Goal: Information Seeking & Learning: Learn about a topic

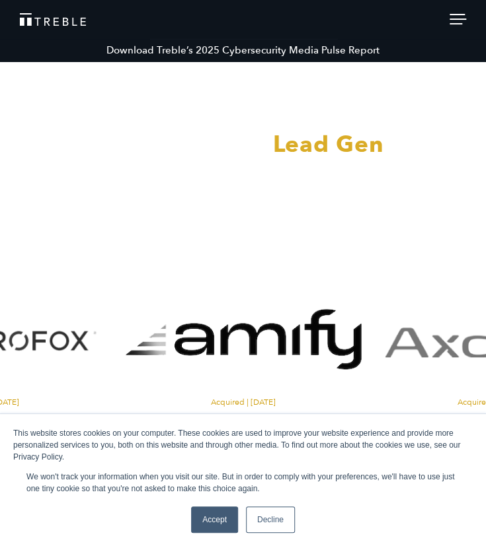
click at [216, 525] on link "Accept" at bounding box center [214, 520] width 47 height 26
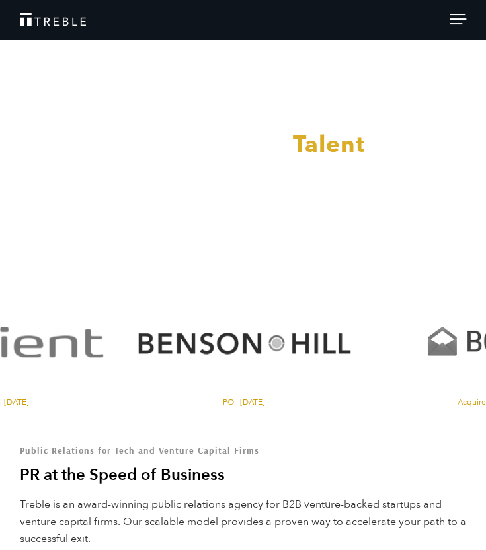
click at [464, 18] on div at bounding box center [457, 21] width 17 height 15
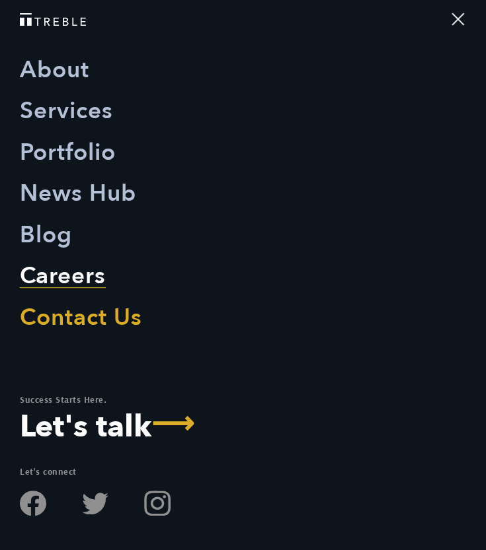
scroll to position [308, 0]
click at [73, 320] on link "Contact Us" at bounding box center [81, 317] width 122 height 41
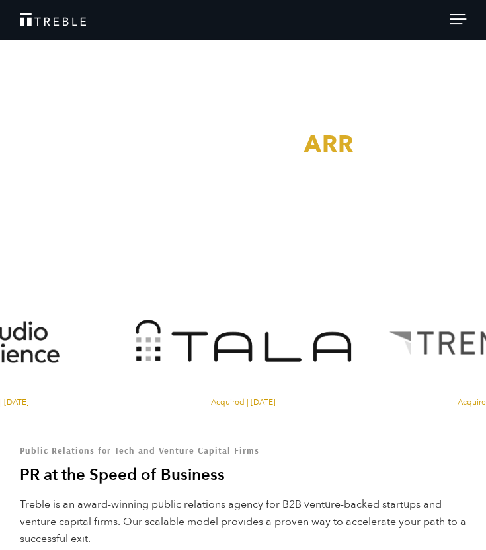
click at [455, 13] on header "Download Treble’s 2025 Cybersecurity Media Pulse Report About Services Portfoli…" at bounding box center [243, 19] width 486 height 39
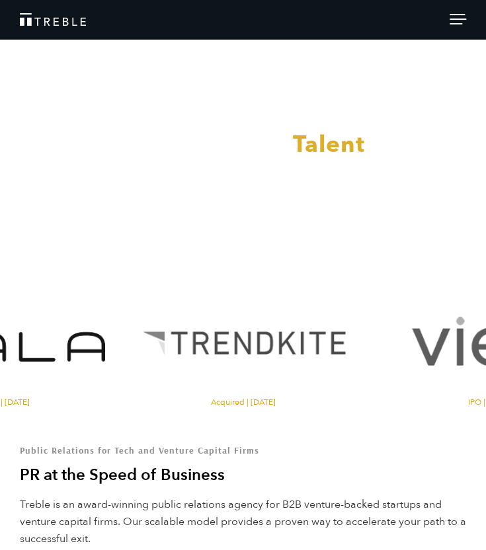
click at [459, 14] on span at bounding box center [456, 14] width 15 height 1
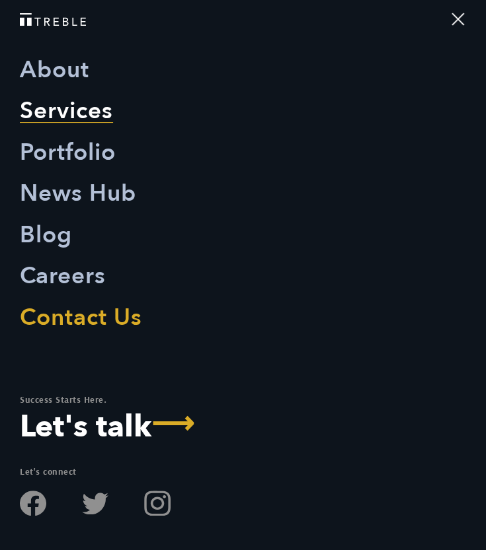
click at [66, 108] on link "Services" at bounding box center [66, 111] width 93 height 41
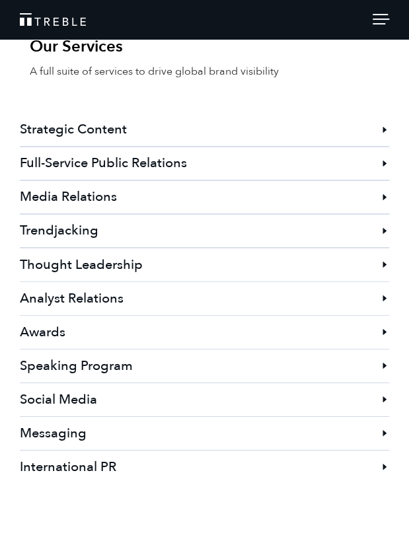
scroll to position [1579, 0]
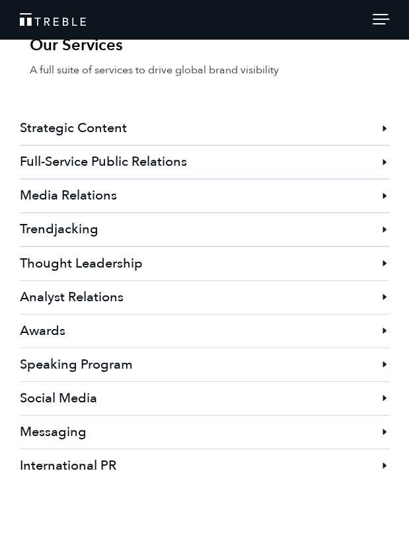
click at [211, 145] on h3 "Full-Service Public Relations" at bounding box center [204, 161] width 369 height 33
click at [383, 145] on h3 "Full-Service Public Relations" at bounding box center [204, 161] width 369 height 33
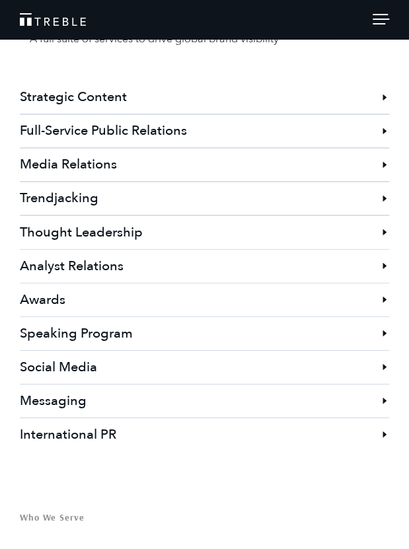
scroll to position [1607, 0]
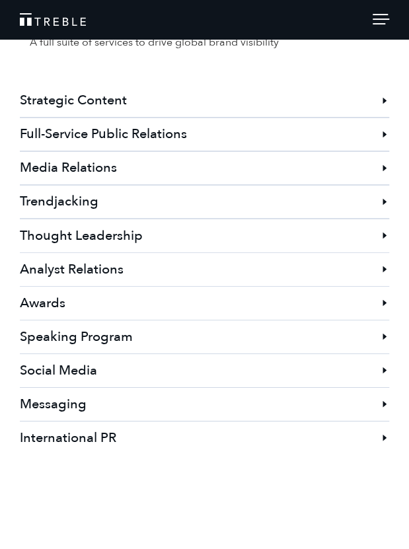
click at [379, 118] on h3 "Full-Service Public Relations" at bounding box center [204, 134] width 369 height 33
click at [73, 120] on h3 "Full-Service Public Relations" at bounding box center [204, 134] width 369 height 33
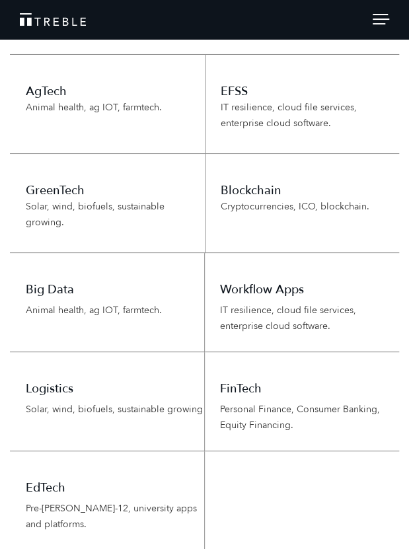
scroll to position [3583, 0]
